Goal: Find specific page/section: Find specific page/section

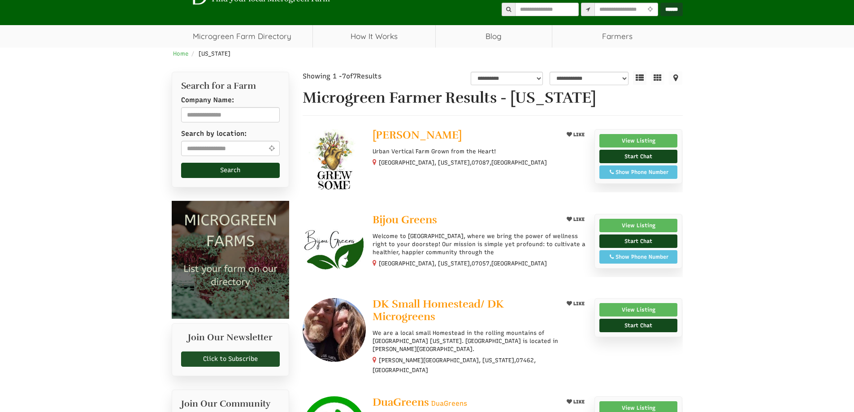
scroll to position [179, 0]
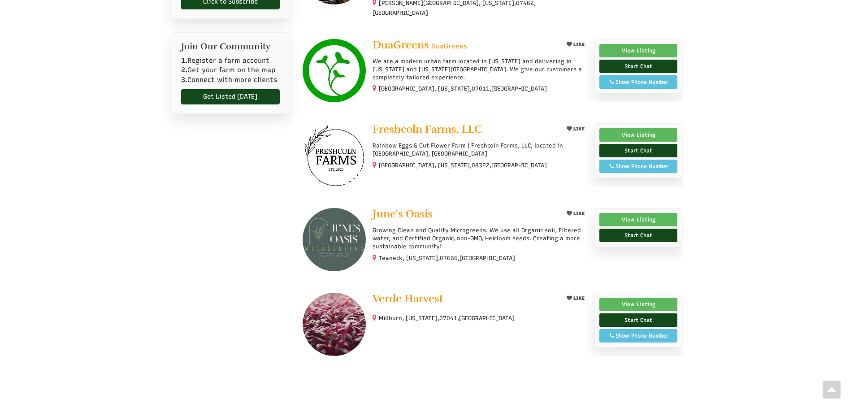
select select "Language Translate Widget"
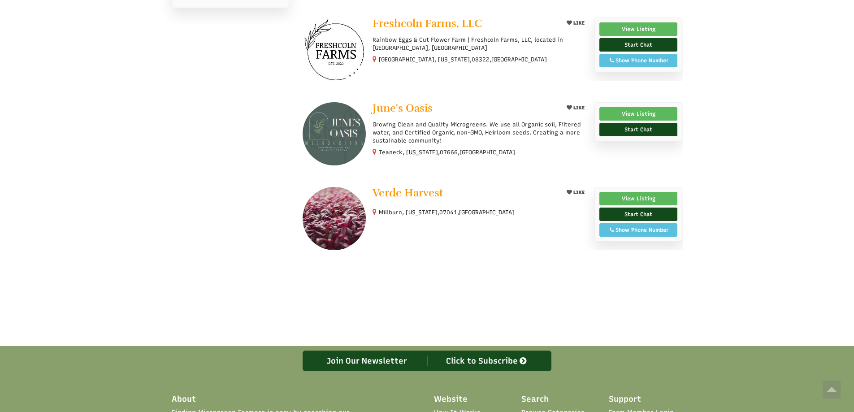
scroll to position [493, 0]
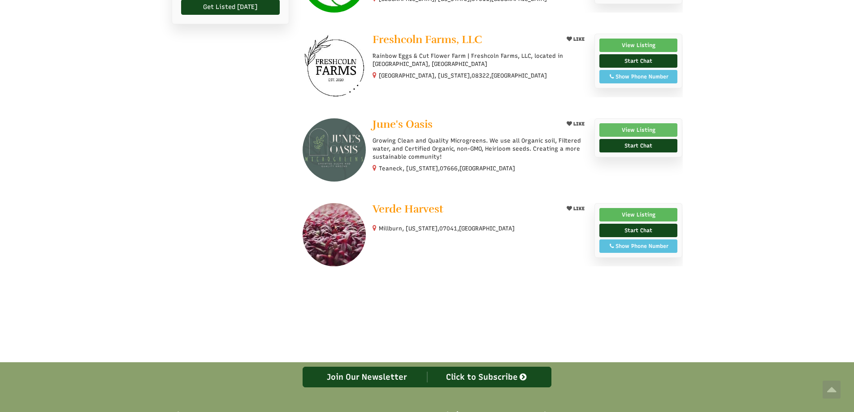
click at [635, 123] on link "View Listing" at bounding box center [638, 129] width 78 height 13
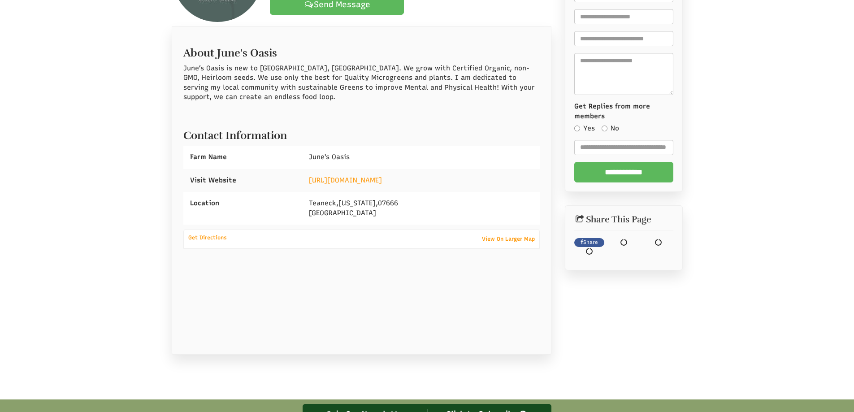
scroll to position [179, 0]
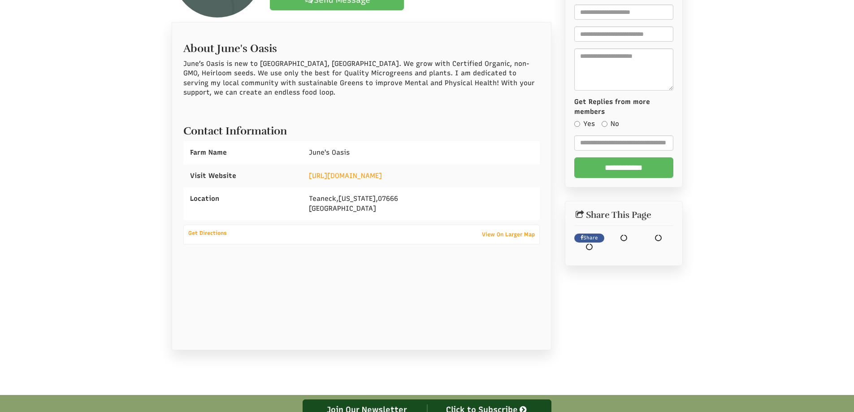
select select "Language Translate Widget"
